Goal: Book appointment/travel/reservation

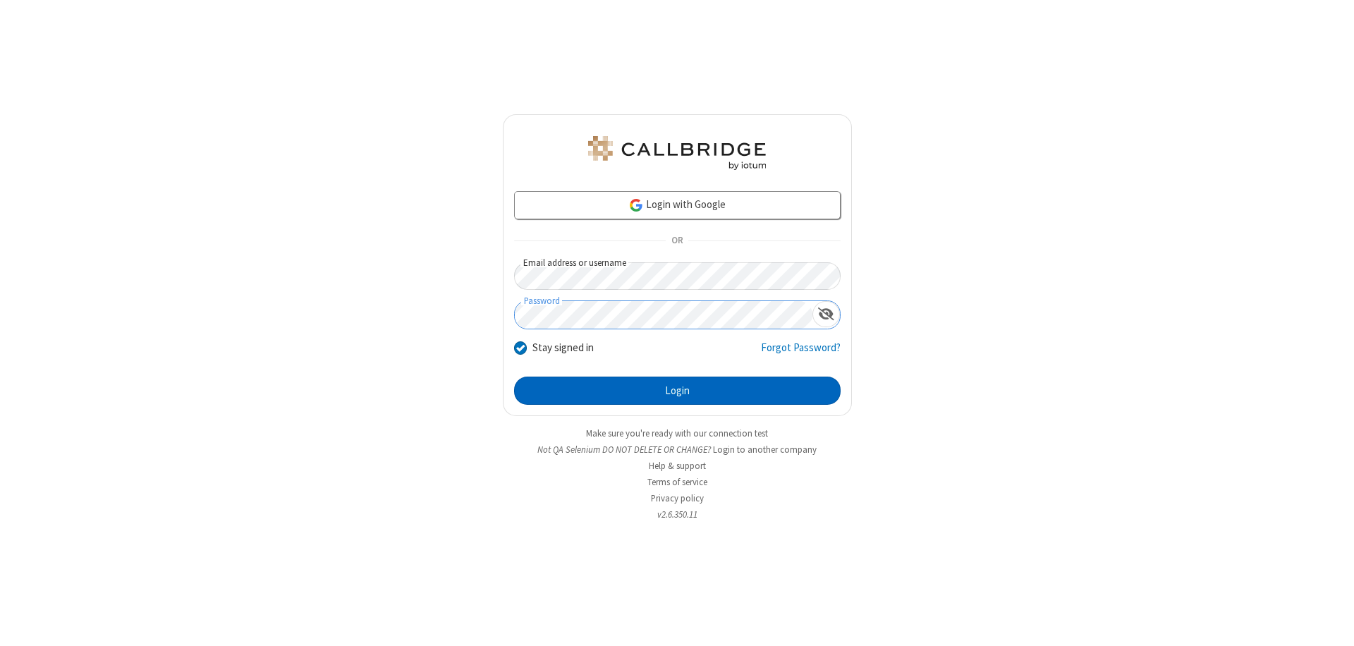
click at [677, 391] on button "Login" at bounding box center [677, 391] width 327 height 28
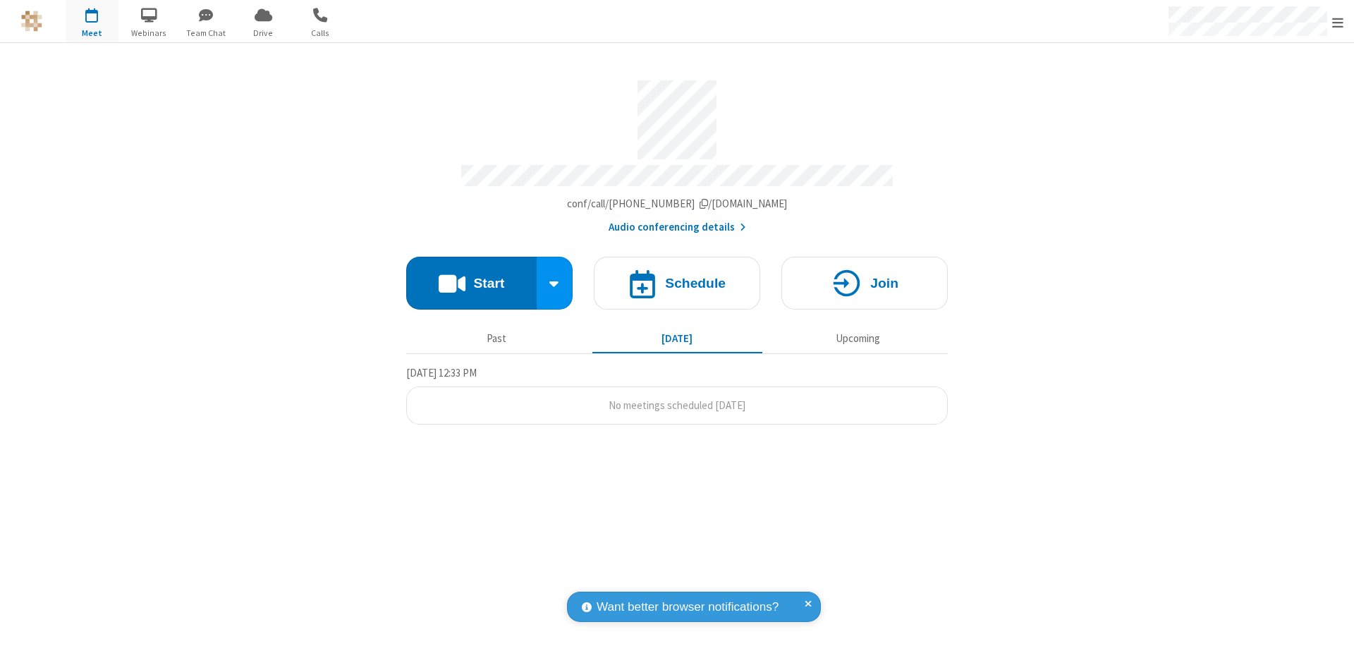
click at [1338, 22] on span "Open menu" at bounding box center [1337, 23] width 11 height 14
click at [92, 21] on span "button" at bounding box center [92, 15] width 53 height 24
click at [677, 276] on h4 "Schedule" at bounding box center [695, 282] width 61 height 13
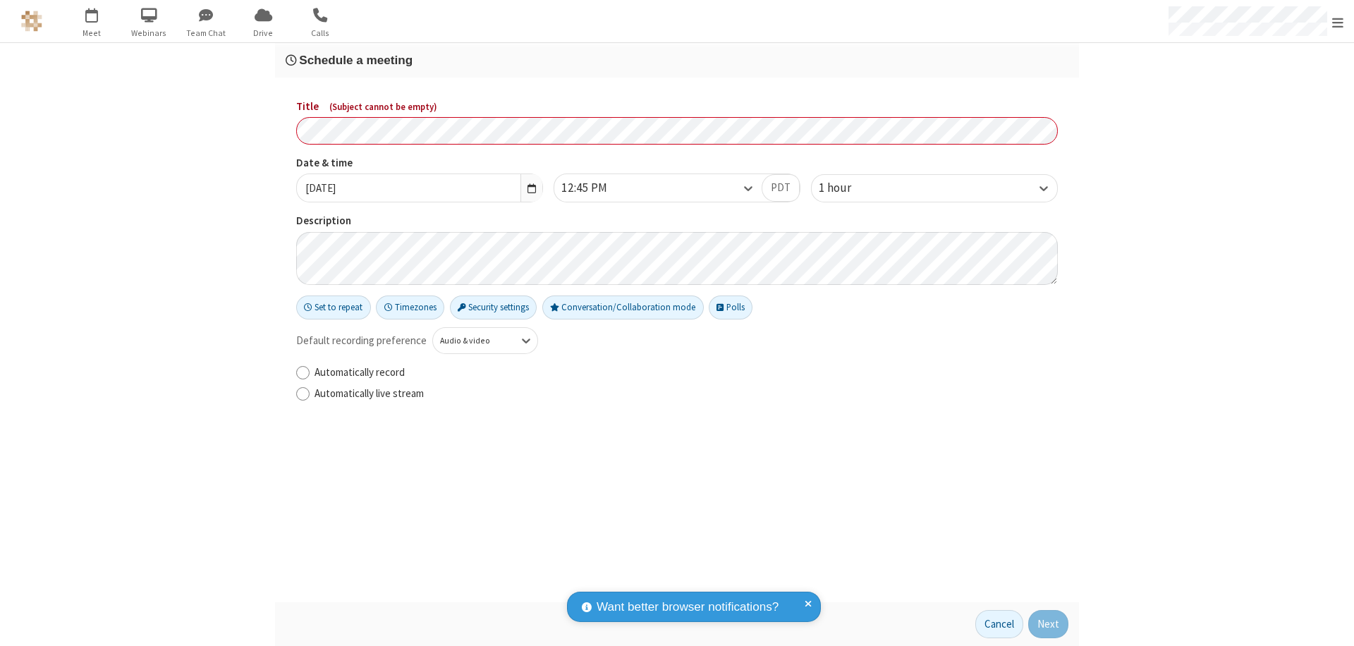
click at [677, 60] on h3 "Schedule a meeting" at bounding box center [677, 60] width 783 height 13
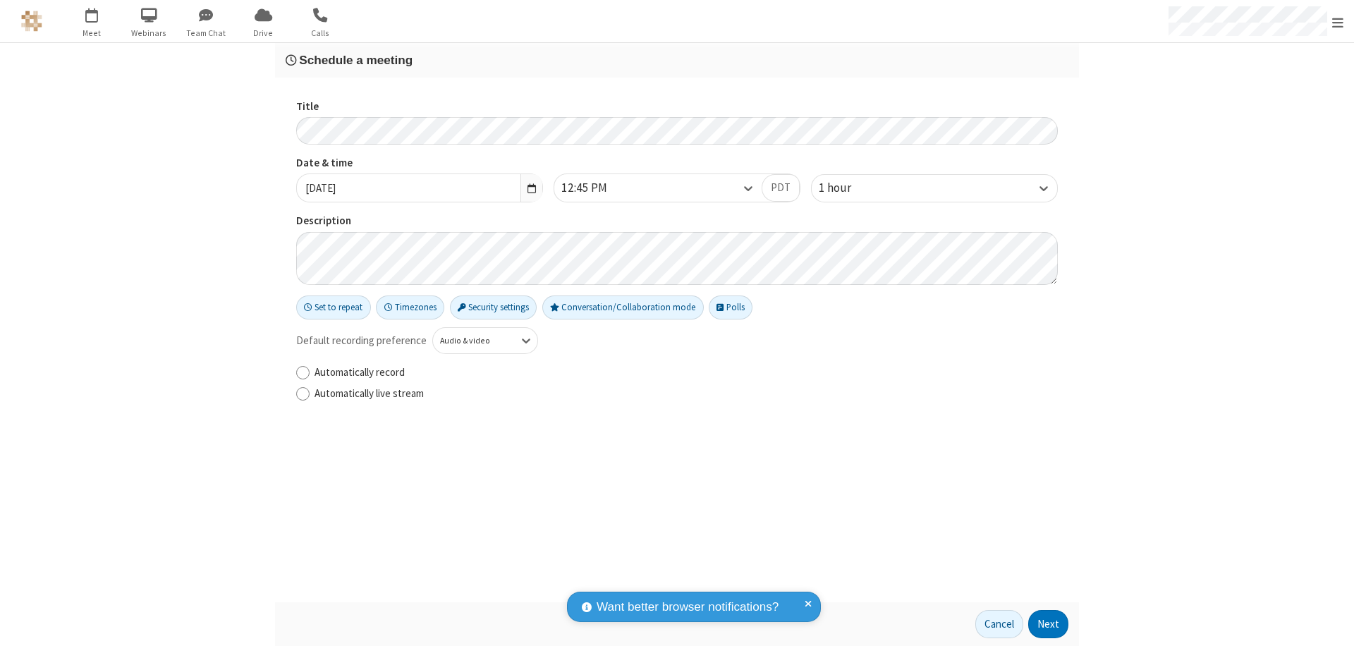
click at [1049, 624] on button "Next" at bounding box center [1048, 624] width 40 height 28
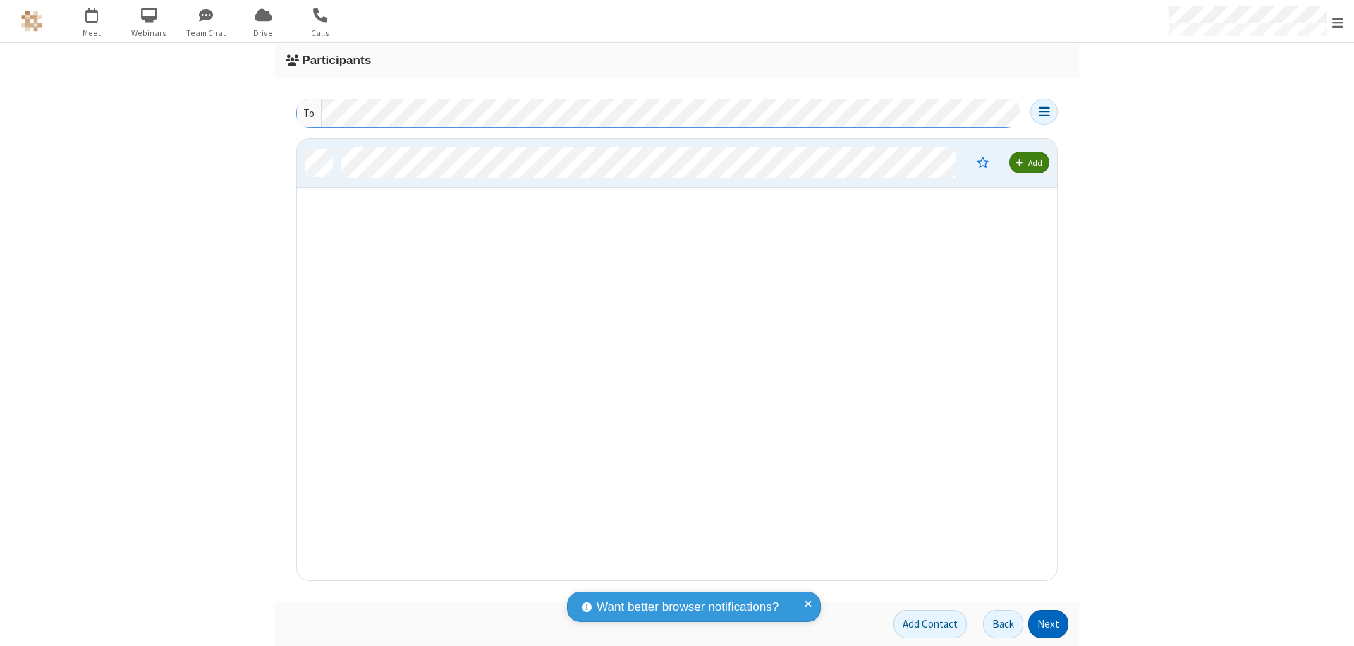
click at [1049, 624] on button "Next" at bounding box center [1048, 624] width 40 height 28
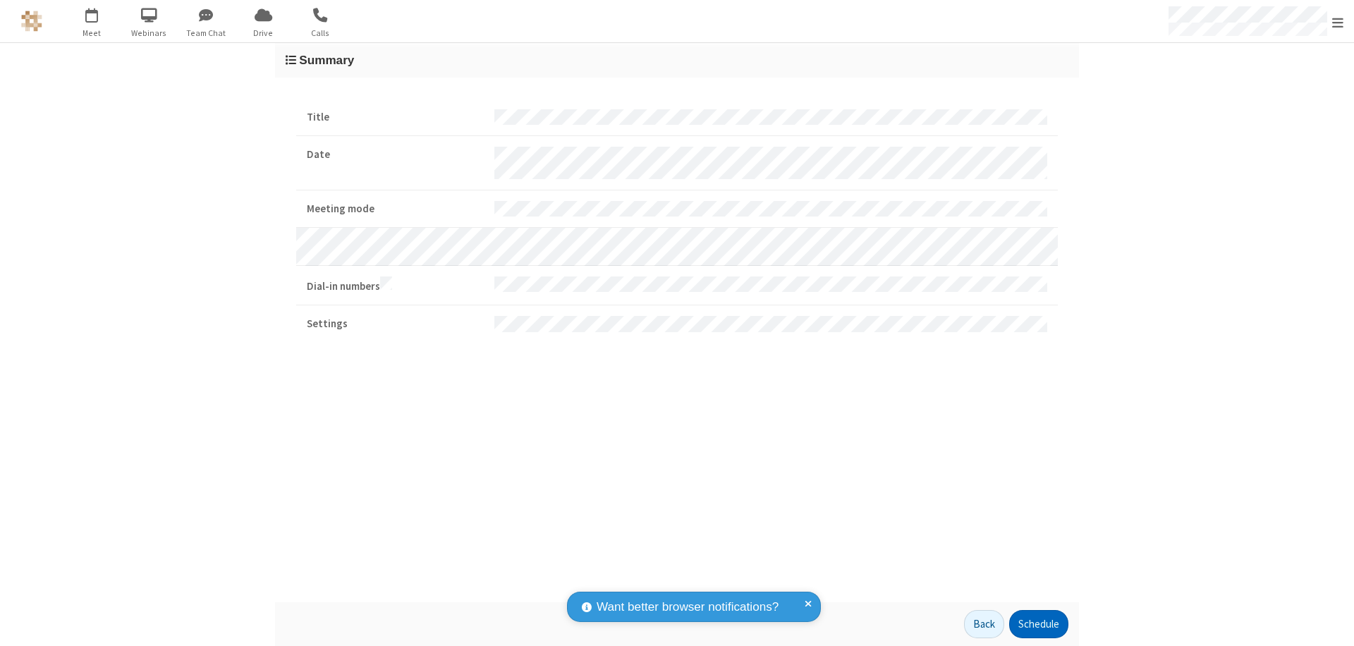
click at [1038, 624] on button "Schedule" at bounding box center [1038, 624] width 59 height 28
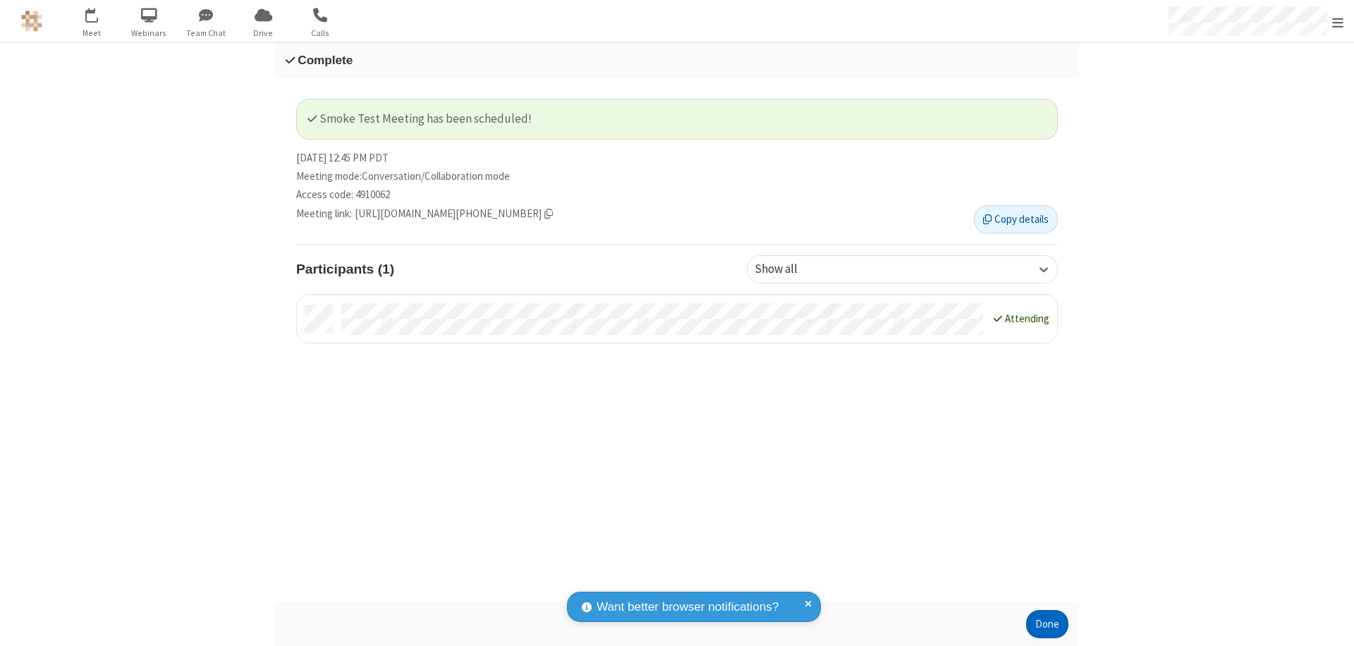
click at [1047, 624] on button "Done" at bounding box center [1047, 624] width 42 height 28
